Goal: Task Accomplishment & Management: Manage account settings

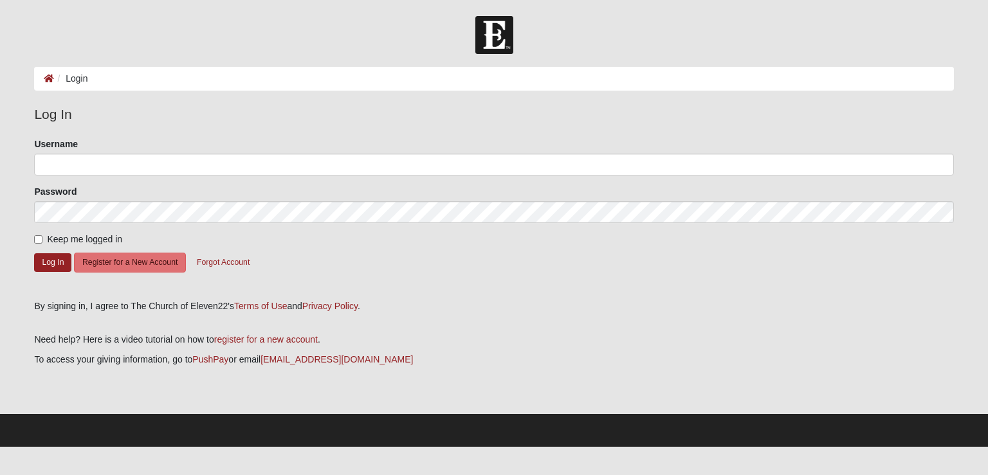
click at [446, 277] on form "Please correct the following: Username Password Keep me logged in Log In Regist…" at bounding box center [493, 215] width 919 height 154
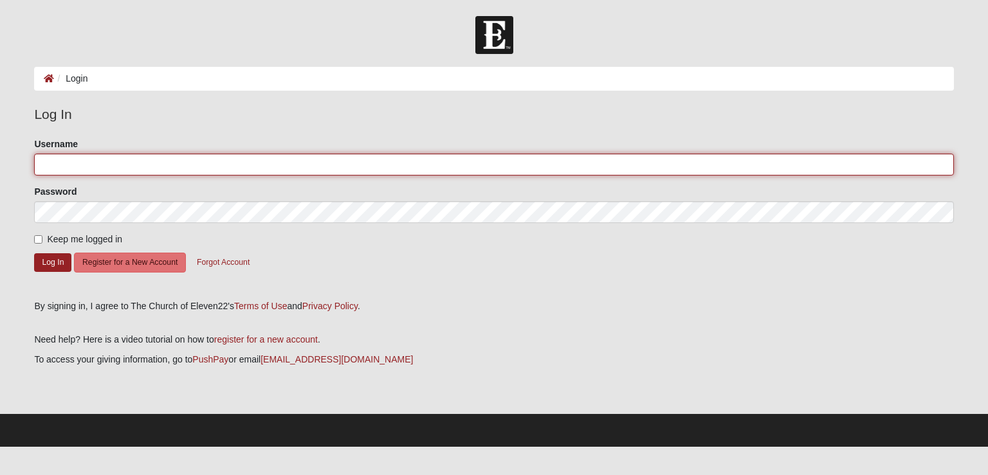
click at [483, 167] on input "Username" at bounding box center [493, 165] width 919 height 22
type input "shannon.beattie1@gmail.com"
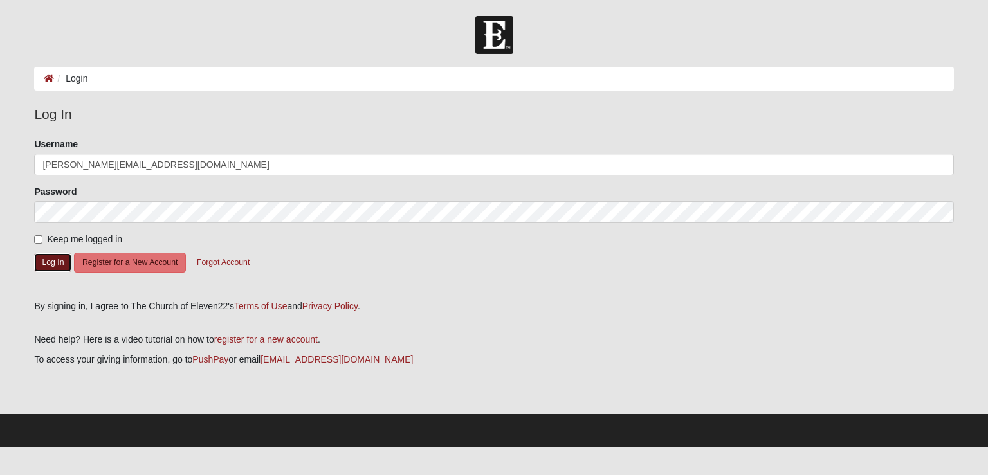
click at [49, 259] on button "Log In" at bounding box center [52, 262] width 37 height 19
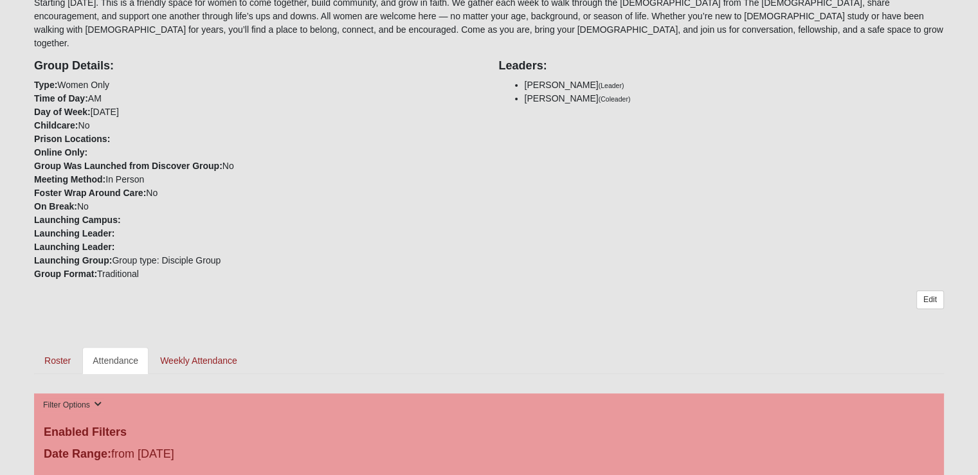
scroll to position [296, 0]
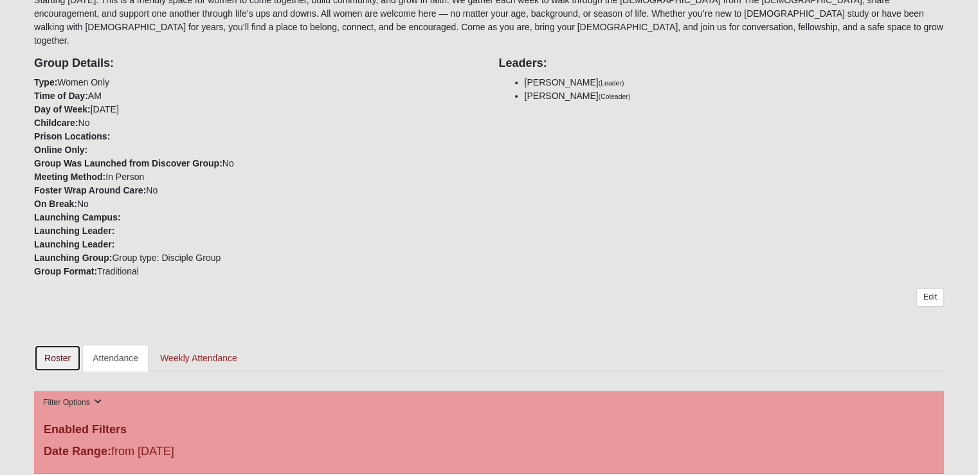
drag, startPoint x: 51, startPoint y: 343, endPoint x: 59, endPoint y: 348, distance: 9.3
click at [59, 348] on link "Roster" at bounding box center [57, 358] width 47 height 27
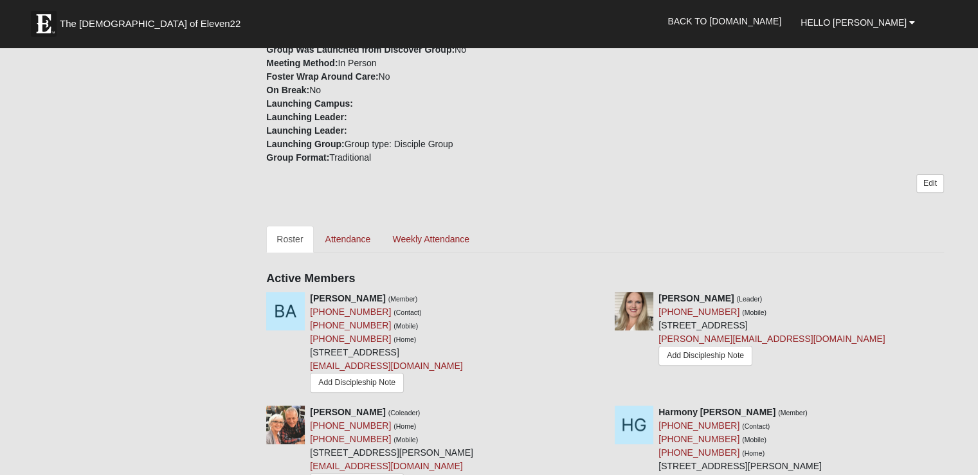
scroll to position [427, 0]
click at [938, 174] on link "Edit" at bounding box center [930, 183] width 28 height 19
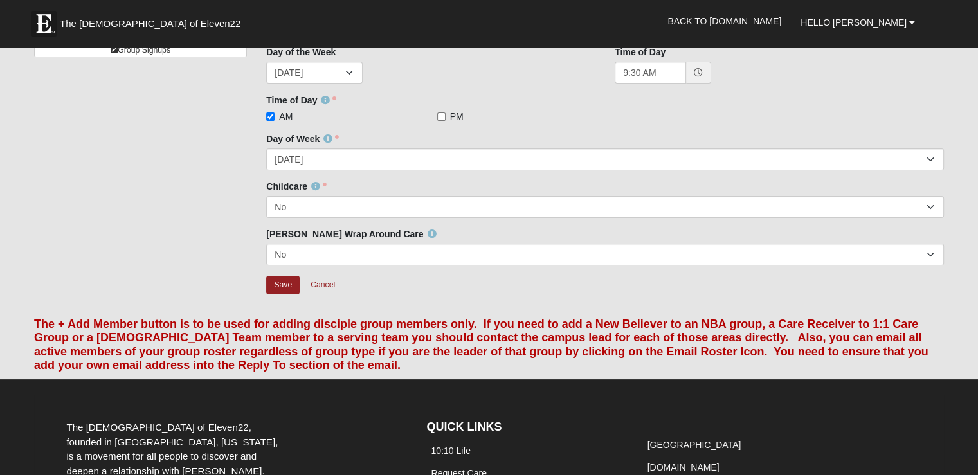
scroll to position [198, 0]
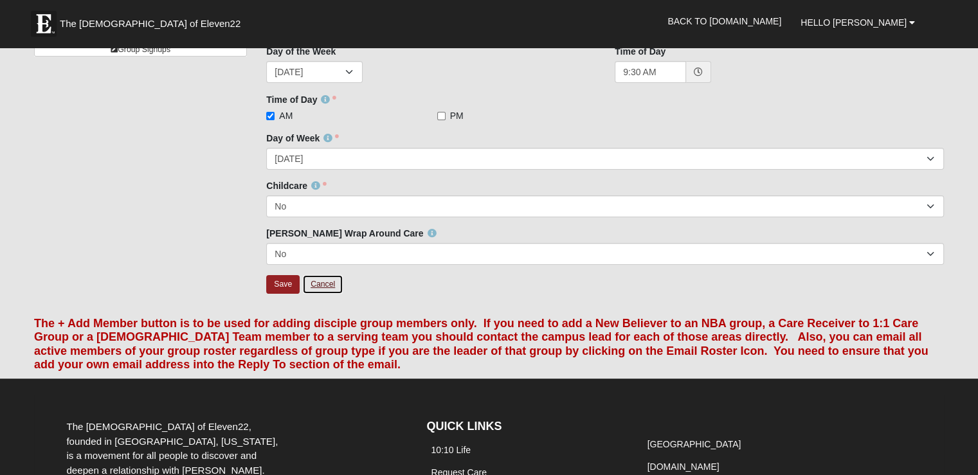
click at [322, 284] on link "Cancel" at bounding box center [322, 285] width 41 height 20
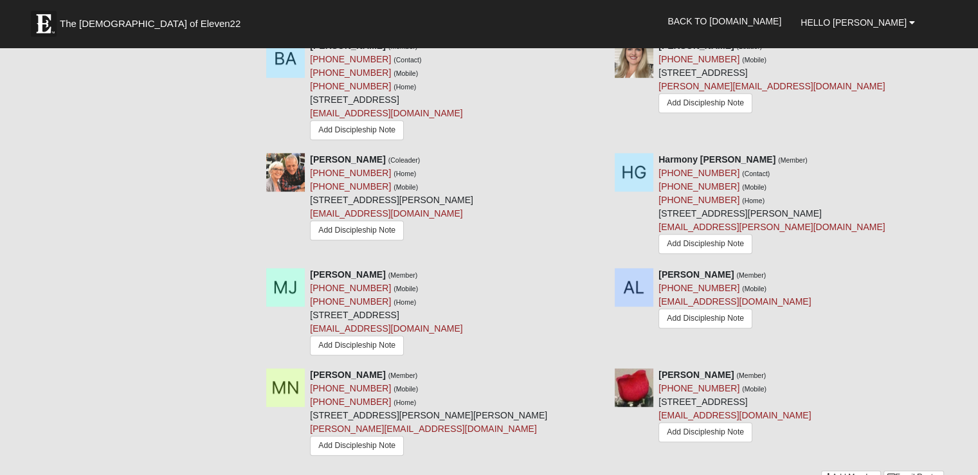
scroll to position [790, 0]
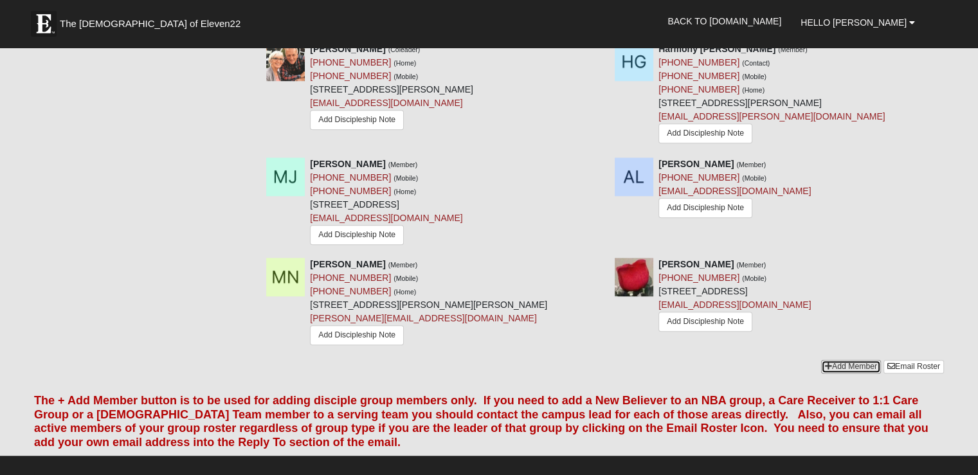
click at [846, 360] on link "Add Member" at bounding box center [851, 367] width 60 height 14
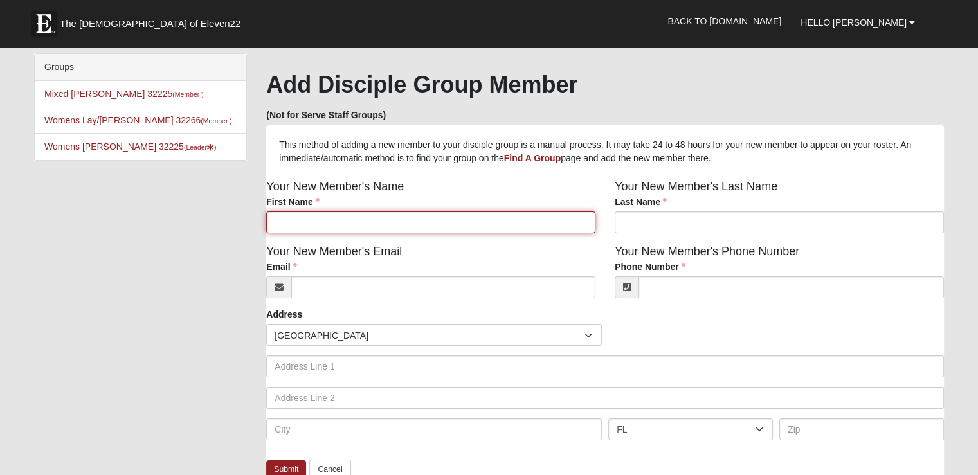
click at [383, 226] on input "First Name" at bounding box center [430, 223] width 329 height 22
type input "Amanda"
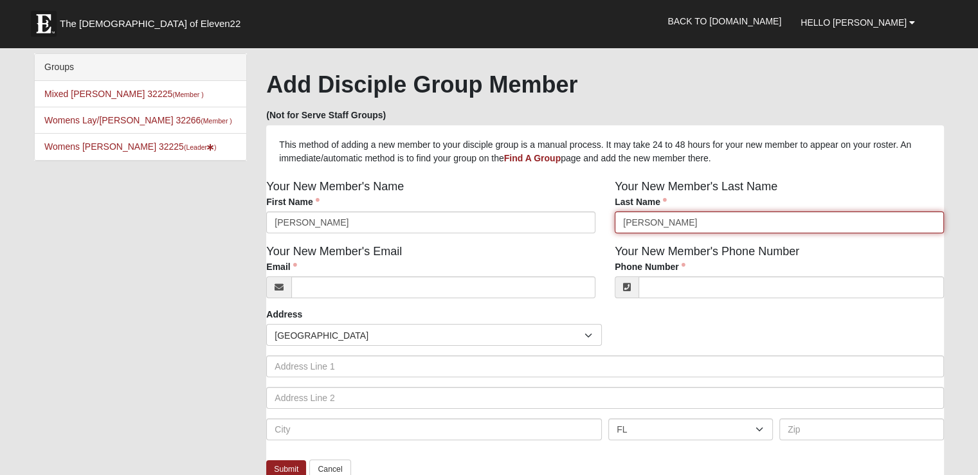
type input "Winsor"
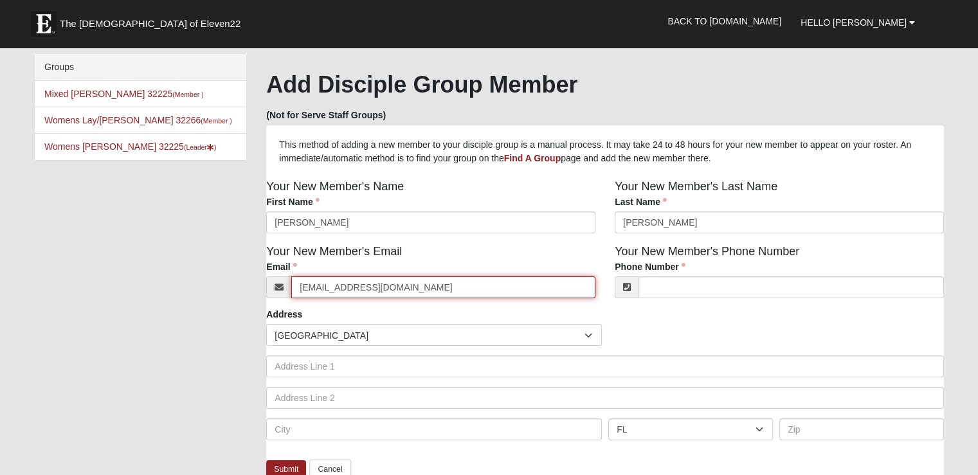
type input "amandaleighwins@gmail.com"
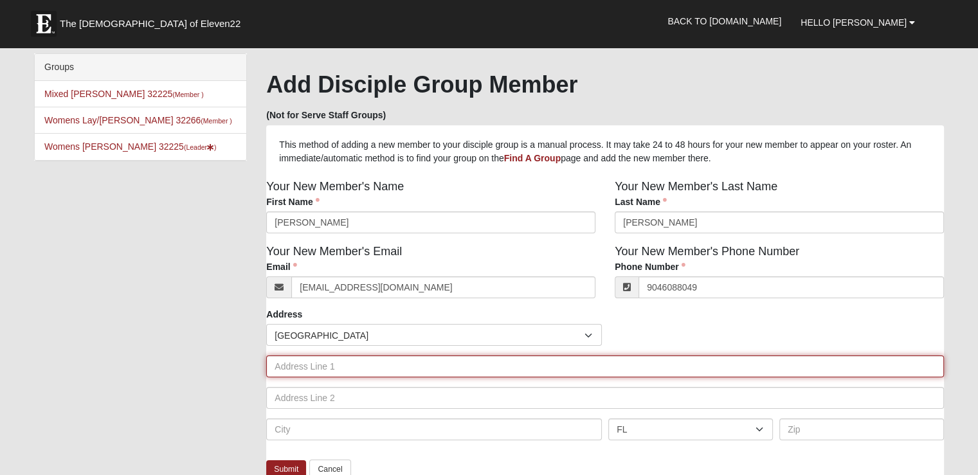
type input "(904) 608-8049"
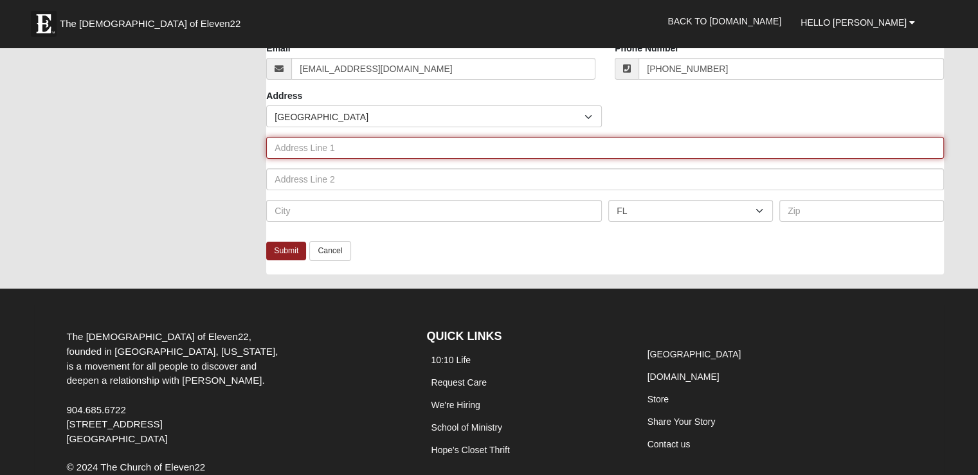
scroll to position [219, 0]
type input "1441 Panther Run Rd"
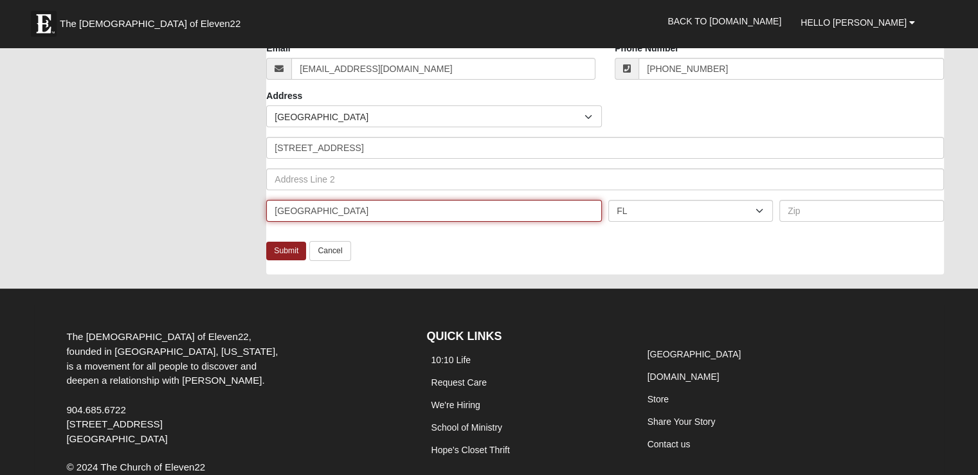
type input "Jacksonville"
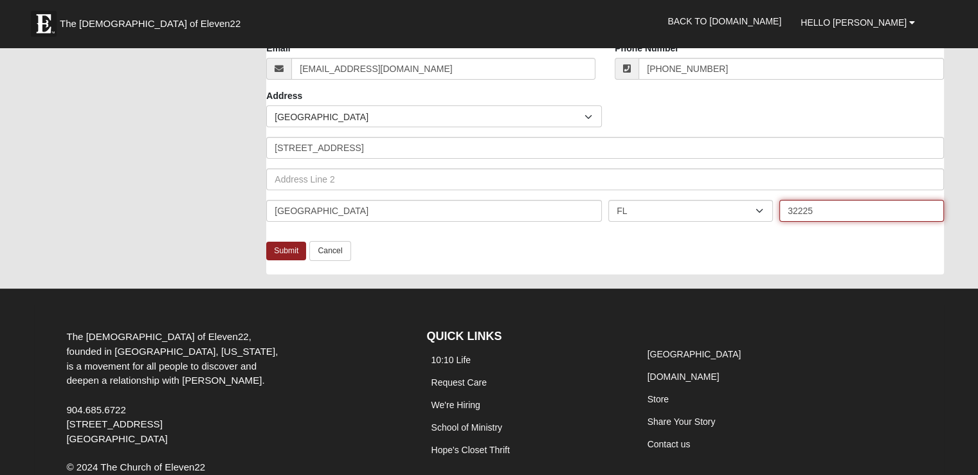
type input "32225"
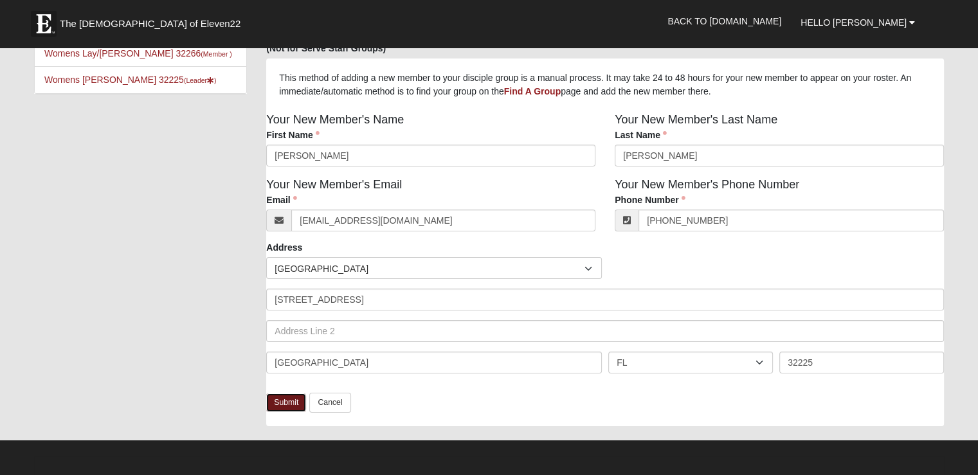
scroll to position [66, 0]
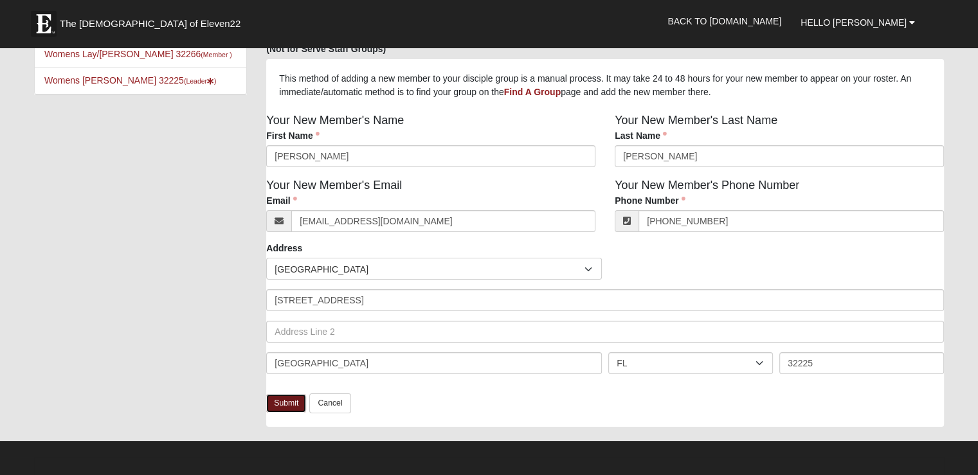
click at [287, 403] on link "Submit" at bounding box center [286, 403] width 40 height 19
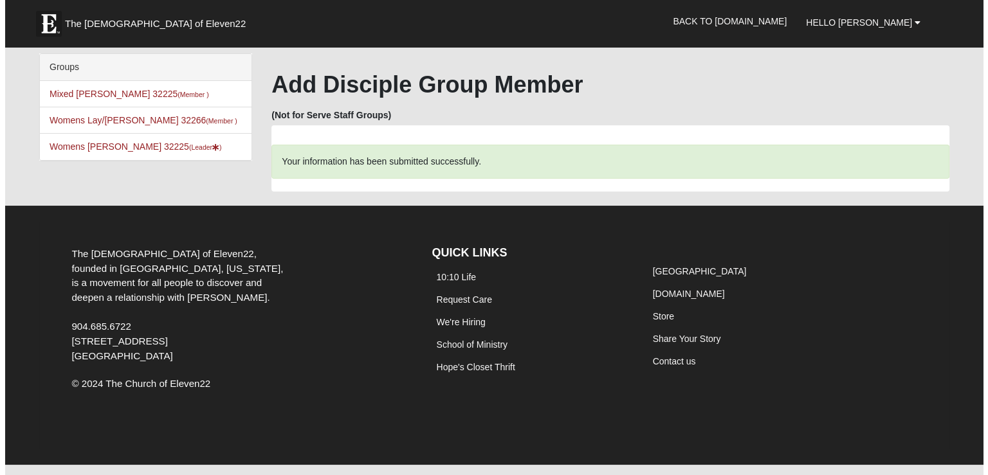
scroll to position [0, 0]
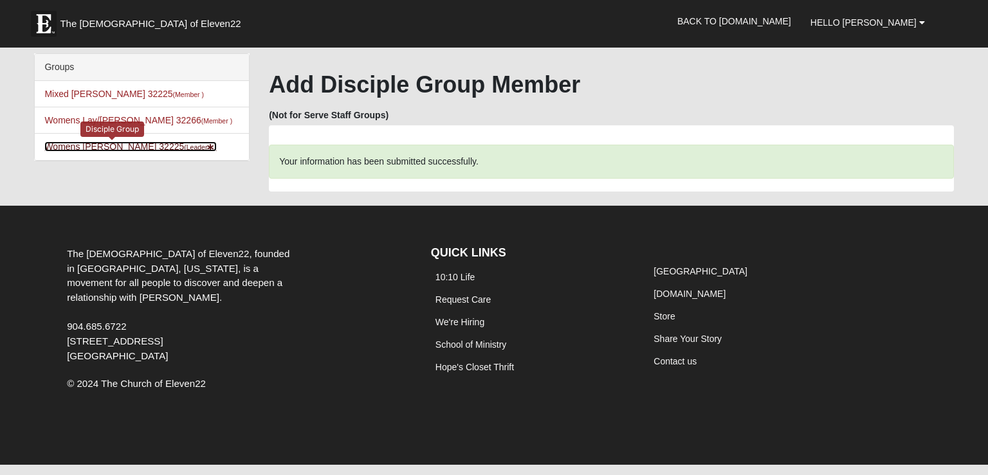
click at [109, 148] on link "Womens Beattie 32225 (Leader )" at bounding box center [130, 146] width 172 height 10
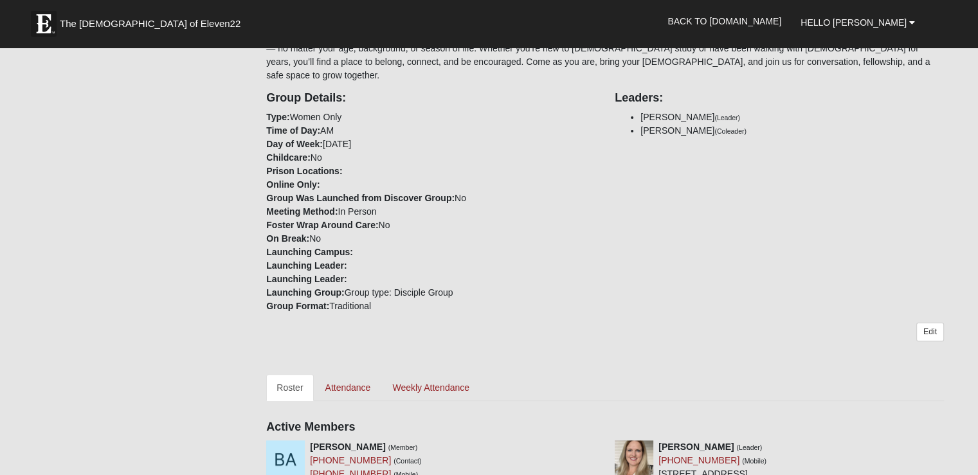
scroll to position [344, 0]
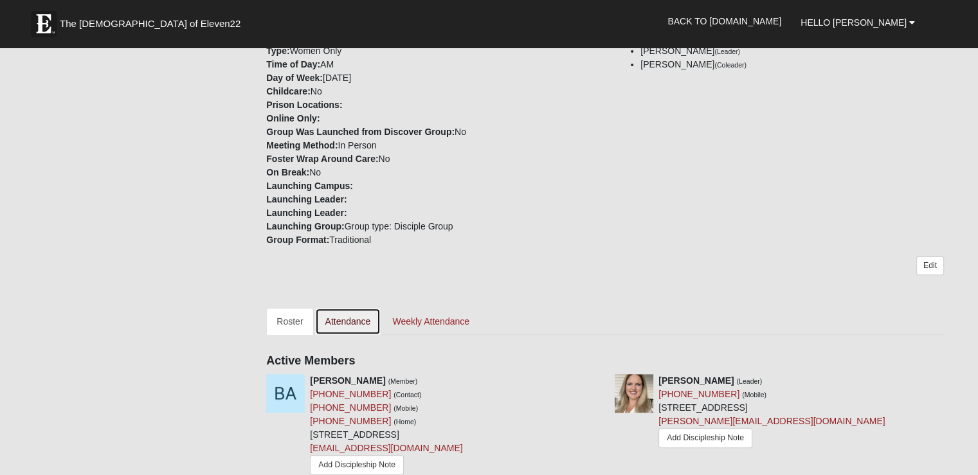
click at [345, 319] on link "Attendance" at bounding box center [348, 321] width 66 height 27
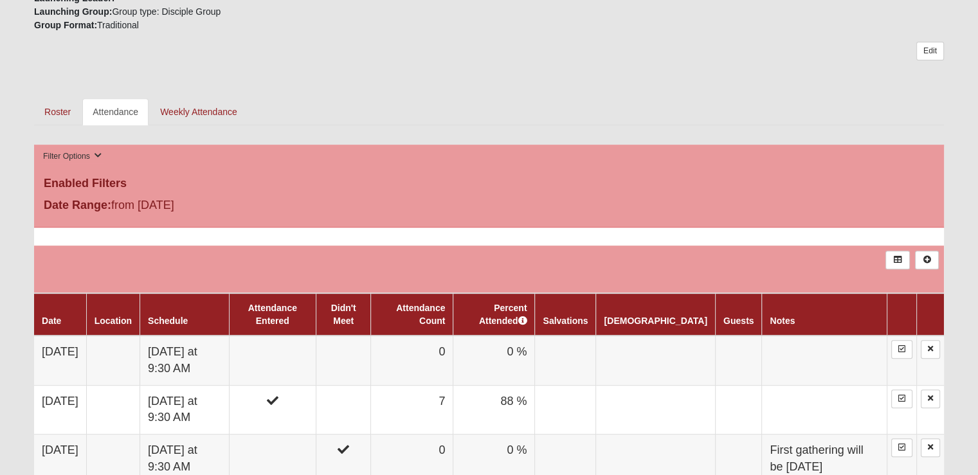
scroll to position [543, 0]
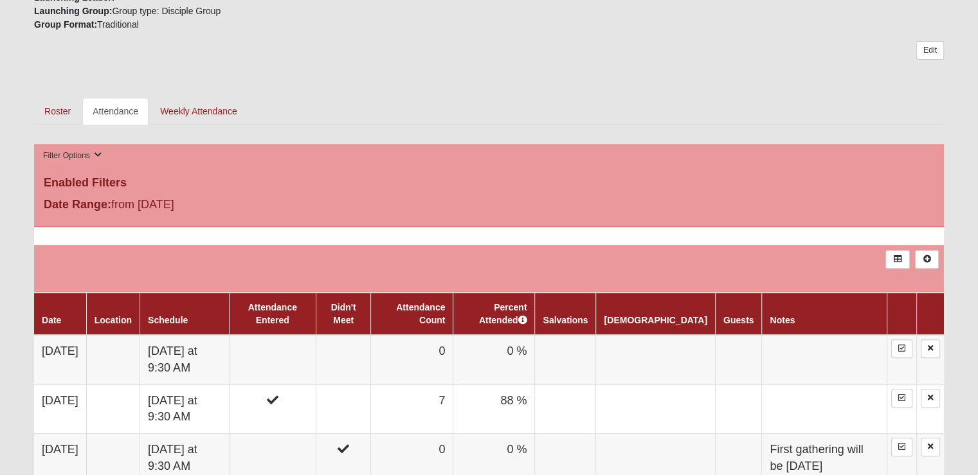
click at [453, 344] on td "0" at bounding box center [412, 360] width 82 height 50
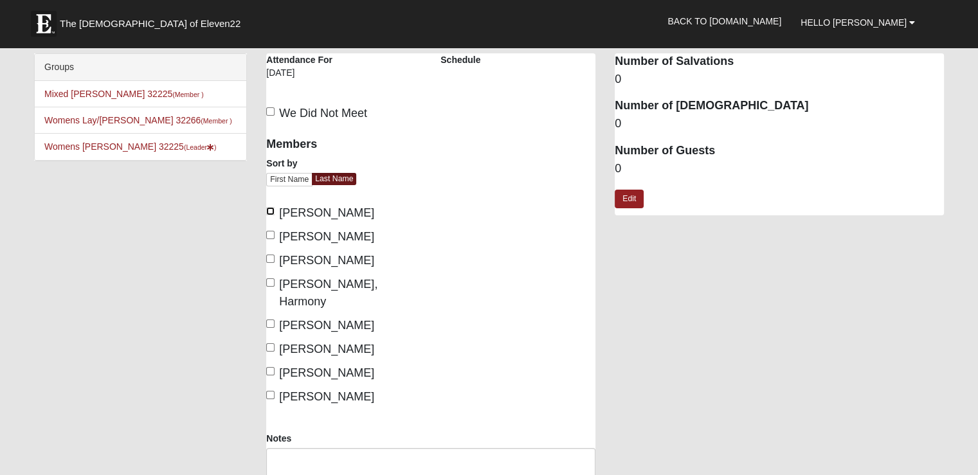
click at [269, 208] on input "[PERSON_NAME]" at bounding box center [270, 211] width 8 height 8
checkbox input "true"
click at [271, 235] on input "[PERSON_NAME]" at bounding box center [270, 235] width 8 height 8
checkbox input "true"
click at [271, 262] on input "[PERSON_NAME]" at bounding box center [270, 259] width 8 height 8
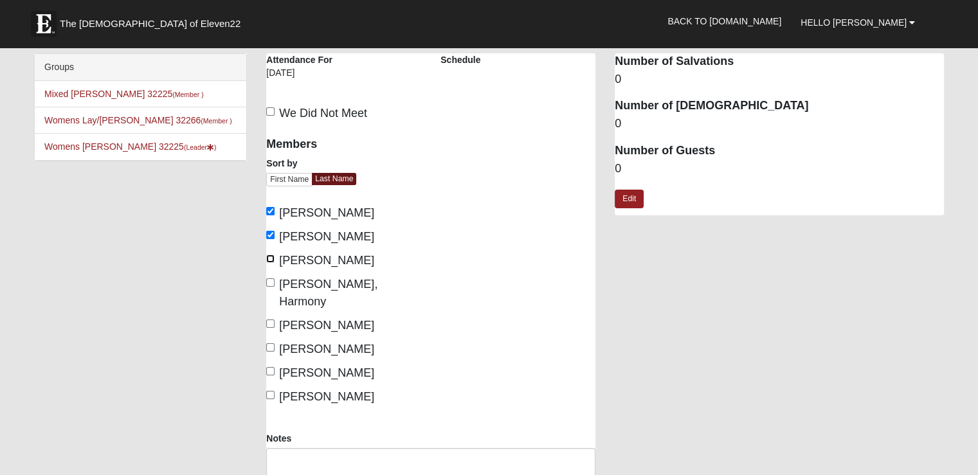
checkbox input "true"
click at [270, 282] on input "[PERSON_NAME], Harmony" at bounding box center [270, 282] width 8 height 8
checkbox input "true"
click at [271, 320] on input "[PERSON_NAME]" at bounding box center [270, 324] width 8 height 8
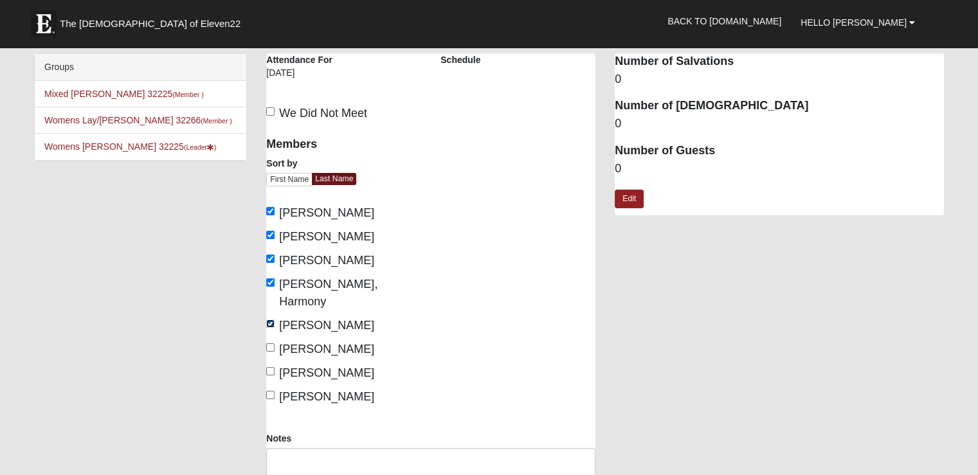
checkbox input "false"
click at [270, 367] on input "[PERSON_NAME]" at bounding box center [270, 371] width 8 height 8
checkbox input "true"
click at [270, 391] on input "[PERSON_NAME]" at bounding box center [270, 395] width 8 height 8
checkbox input "true"
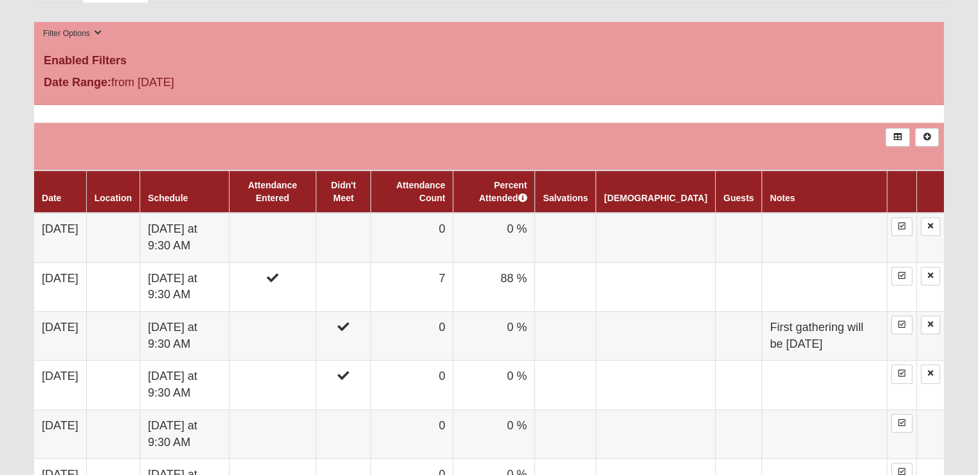
scroll to position [666, 0]
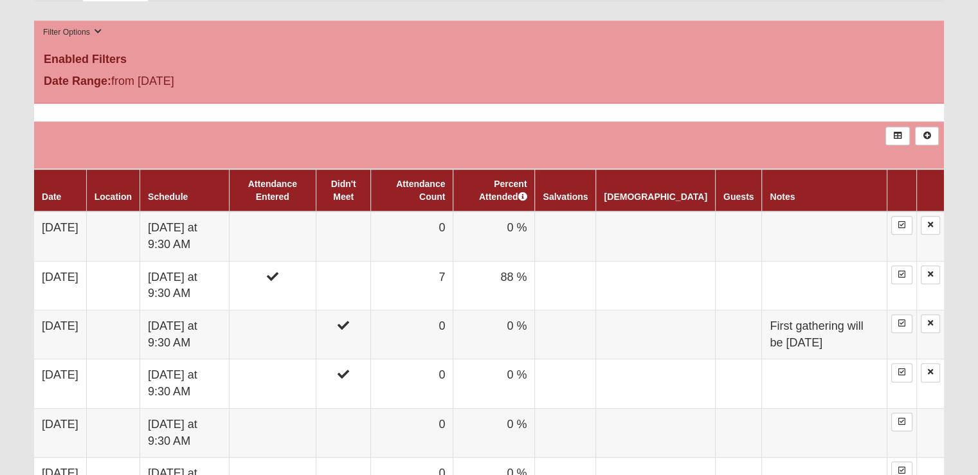
click at [453, 228] on td "0" at bounding box center [412, 237] width 82 height 50
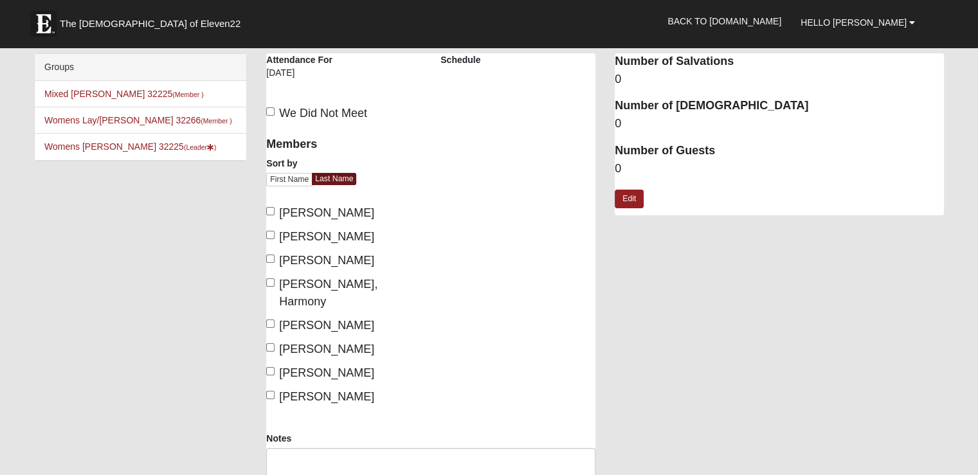
click at [222, 128] on li "Womens Lay/[PERSON_NAME] 32266 (Member )" at bounding box center [141, 120] width 212 height 27
